Goal: Information Seeking & Learning: Learn about a topic

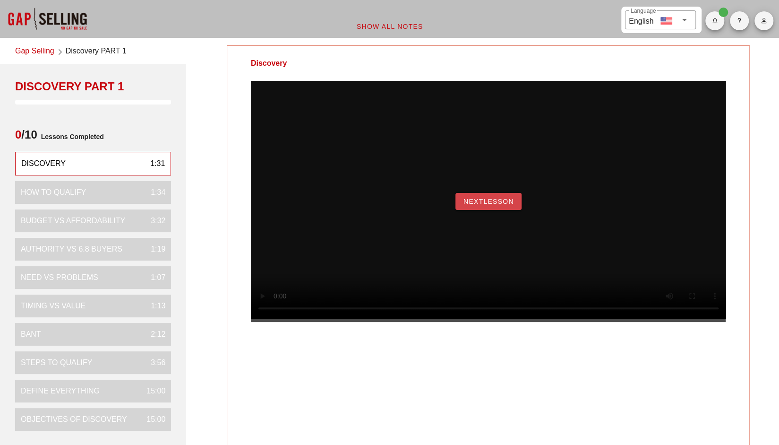
click at [475, 205] on span "NextLesson" at bounding box center [488, 201] width 51 height 8
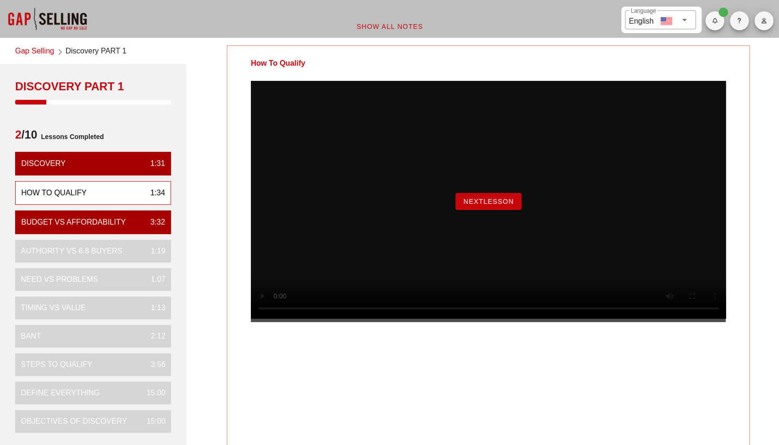
click at [491, 210] on button "NextLesson" at bounding box center [488, 201] width 66 height 17
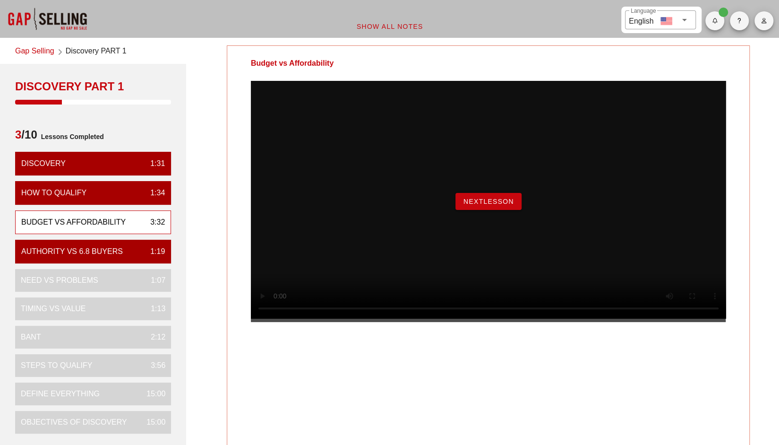
click at [494, 205] on span "NextLesson" at bounding box center [488, 201] width 51 height 8
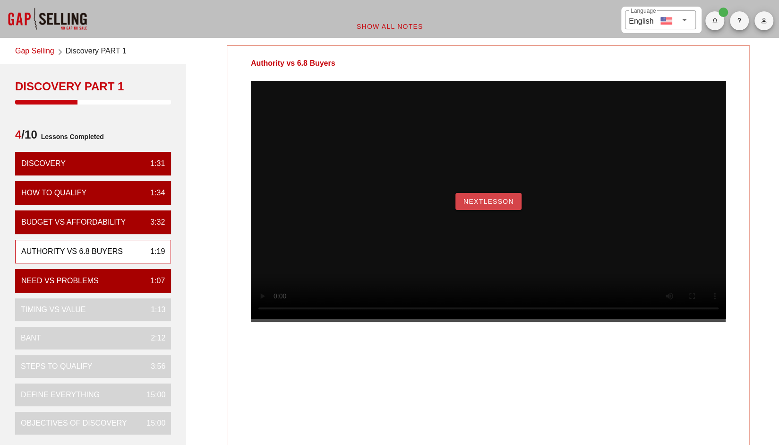
click at [494, 205] on span "NextLesson" at bounding box center [488, 201] width 51 height 8
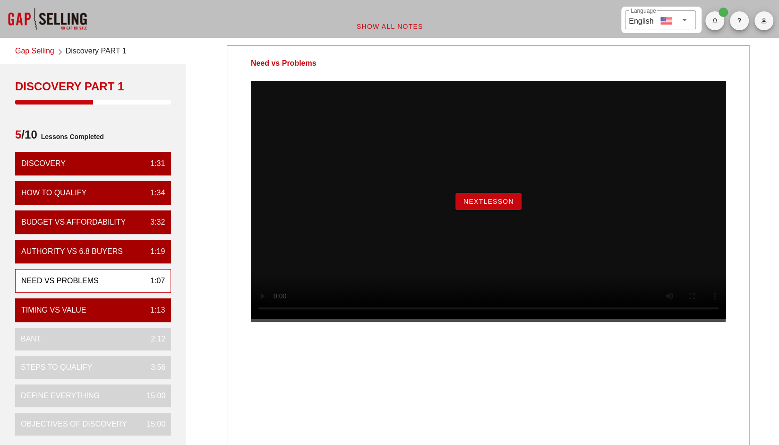
click at [494, 210] on button "NextLesson" at bounding box center [488, 201] width 66 height 17
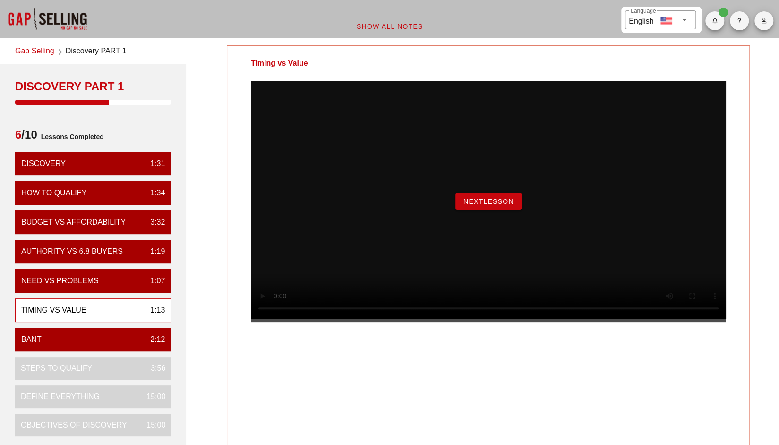
click at [474, 210] on button "NextLesson" at bounding box center [488, 201] width 66 height 17
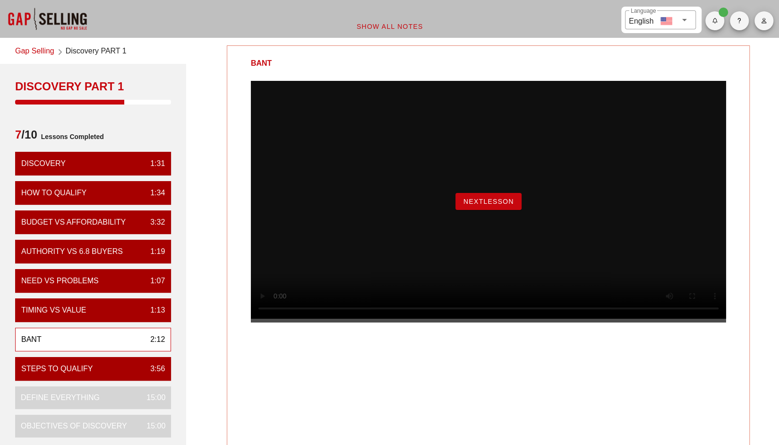
click at [504, 199] on div "NextLesson" at bounding box center [488, 201] width 475 height 241
click at [514, 210] on button "NextLesson" at bounding box center [488, 201] width 66 height 17
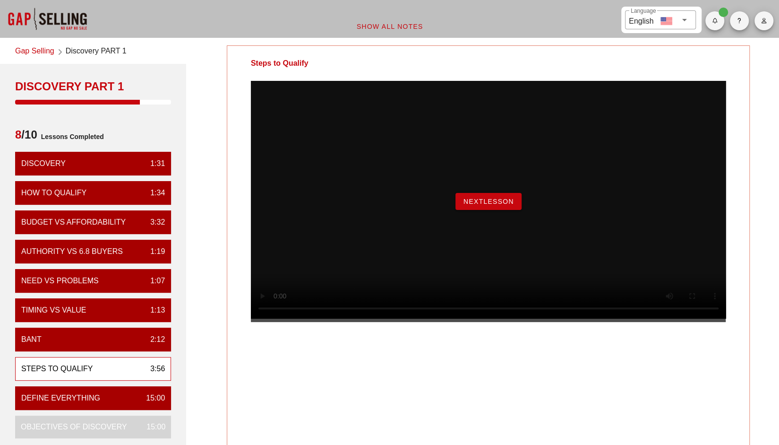
click at [500, 205] on span "NextLesson" at bounding box center [488, 201] width 51 height 8
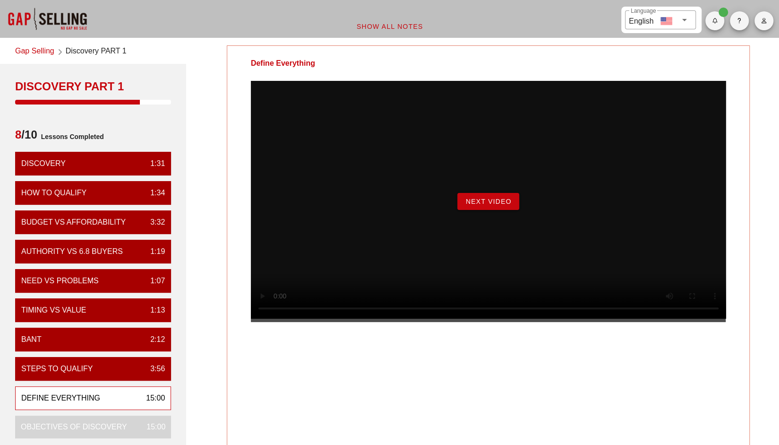
click at [474, 205] on span "Next Video" at bounding box center [488, 201] width 46 height 8
click at [468, 205] on span "Begin Exercise" at bounding box center [488, 201] width 65 height 8
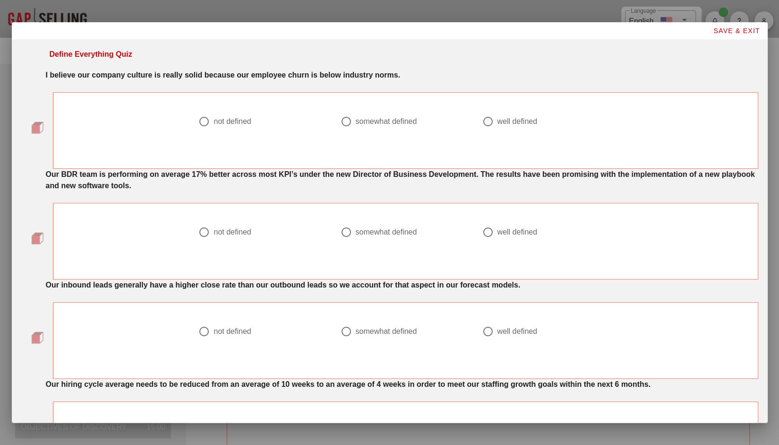
click at [342, 121] on div at bounding box center [346, 121] width 16 height 16
radio input "true"
click at [484, 231] on div at bounding box center [488, 232] width 16 height 16
radio input "true"
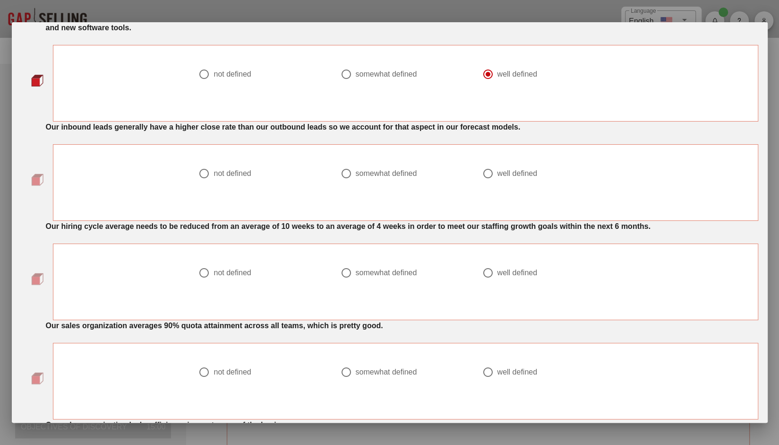
scroll to position [159, 0]
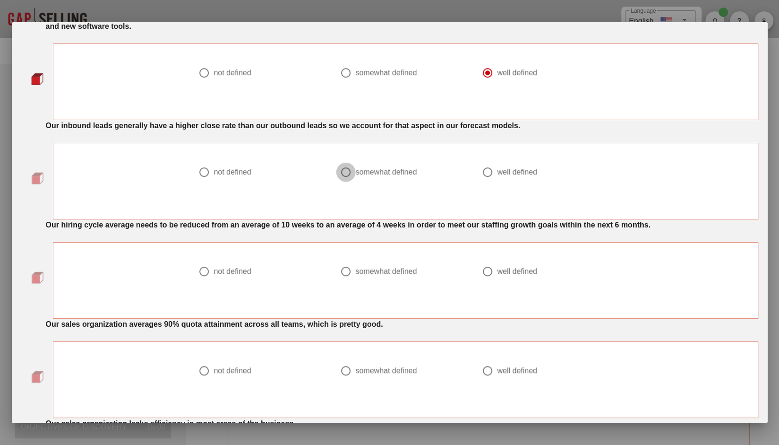
click at [342, 171] on div at bounding box center [346, 172] width 16 height 16
radio input "true"
click at [484, 270] on div at bounding box center [488, 271] width 16 height 16
radio input "true"
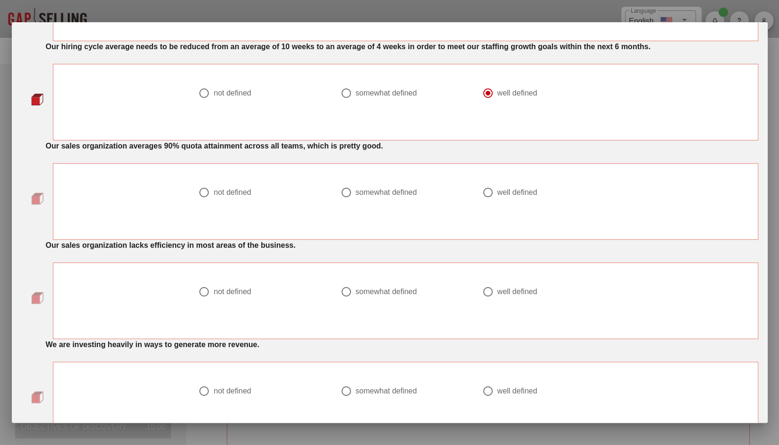
scroll to position [349, 0]
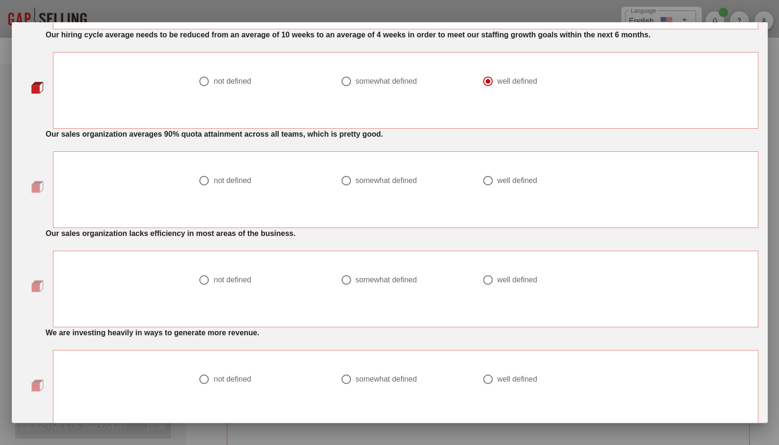
click at [201, 284] on div at bounding box center [204, 280] width 16 height 16
radio input "true"
click at [342, 179] on div at bounding box center [346, 180] width 16 height 16
radio input "true"
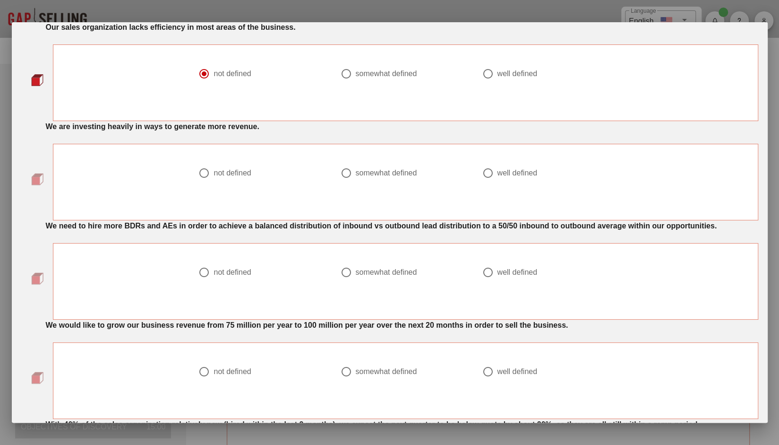
scroll to position [556, 0]
click at [204, 175] on div at bounding box center [204, 172] width 16 height 16
radio input "true"
click at [342, 268] on div at bounding box center [346, 271] width 16 height 16
radio input "true"
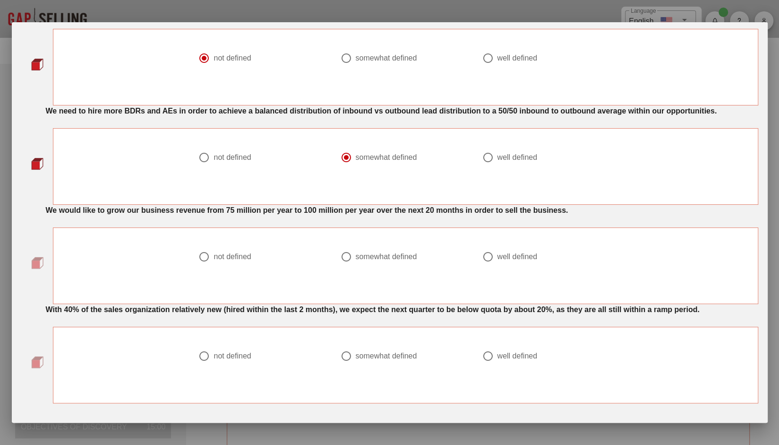
scroll to position [694, 0]
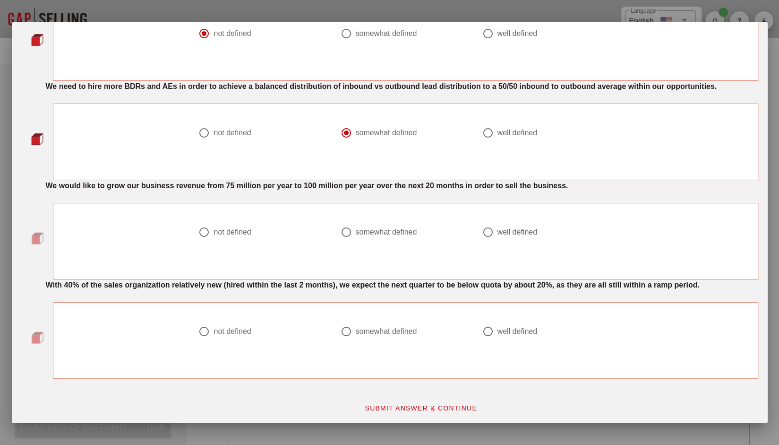
click at [485, 231] on div at bounding box center [488, 232] width 16 height 16
radio input "true"
click at [484, 328] on div at bounding box center [488, 331] width 16 height 16
radio input "true"
click at [424, 404] on span "SUBMIT ANSWER & CONTINUE" at bounding box center [420, 408] width 113 height 8
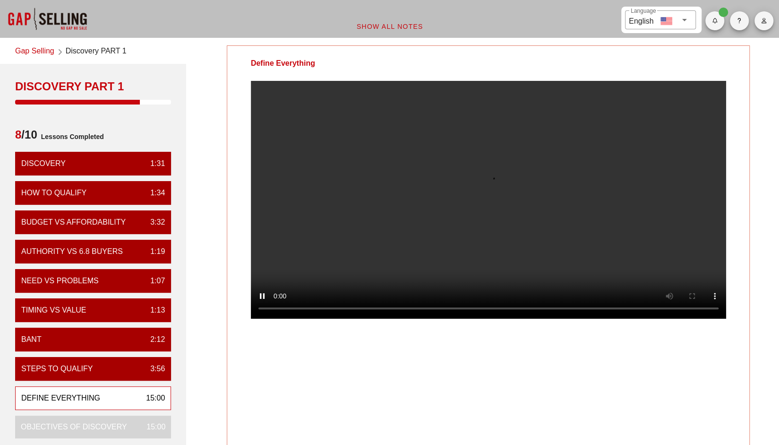
scroll to position [0, 0]
